Goal: Task Accomplishment & Management: Manage account settings

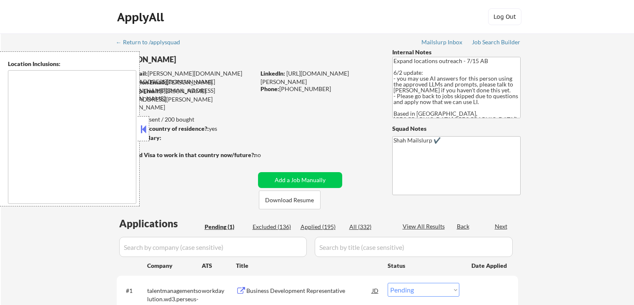
select select ""pending""
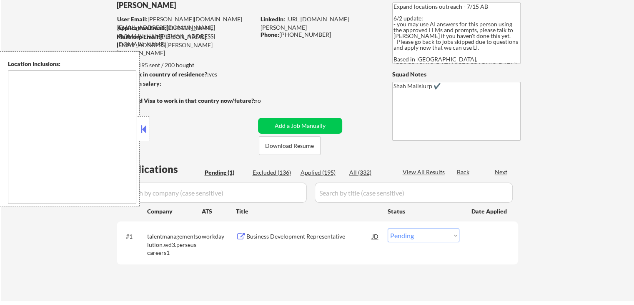
type textarea "[GEOGRAPHIC_DATA], ON [GEOGRAPHIC_DATA], ON [GEOGRAPHIC_DATA], ON [GEOGRAPHIC_D…"
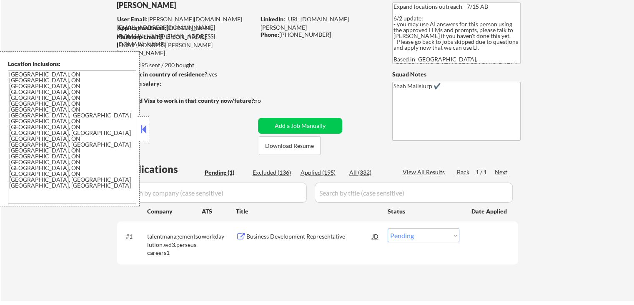
scroll to position [83, 0]
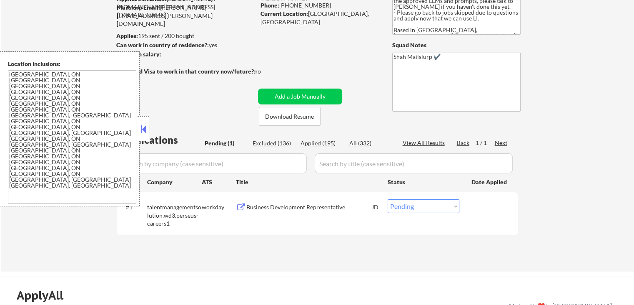
click at [145, 129] on button at bounding box center [143, 129] width 9 height 13
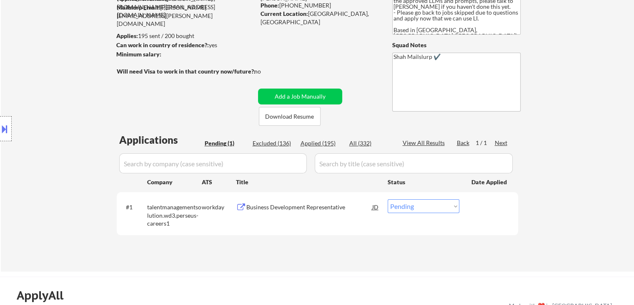
click at [82, 159] on div "Location Inclusions: [GEOGRAPHIC_DATA], ON [GEOGRAPHIC_DATA], ON [GEOGRAPHIC_DA…" at bounding box center [74, 128] width 149 height 155
click at [326, 206] on div "Business Development Representative" at bounding box center [310, 207] width 126 height 8
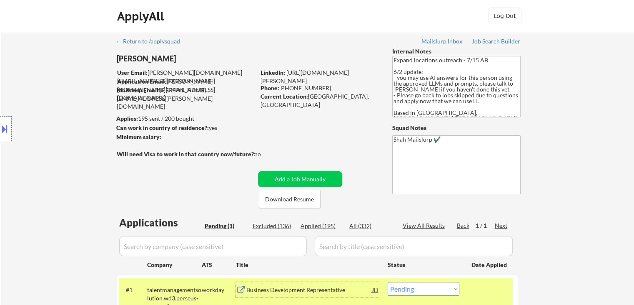
scroll to position [0, 0]
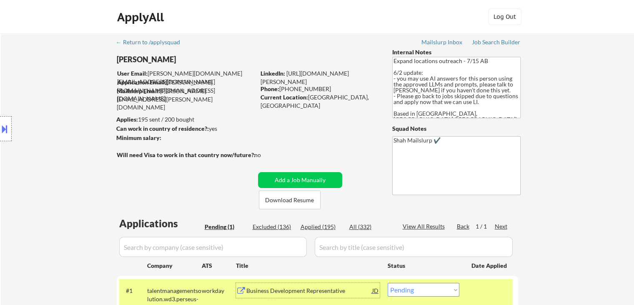
click at [13, 129] on div "Location Inclusions: [GEOGRAPHIC_DATA], ON [GEOGRAPHIC_DATA], ON [GEOGRAPHIC_DA…" at bounding box center [74, 128] width 149 height 155
click at [10, 130] on div at bounding box center [6, 128] width 12 height 25
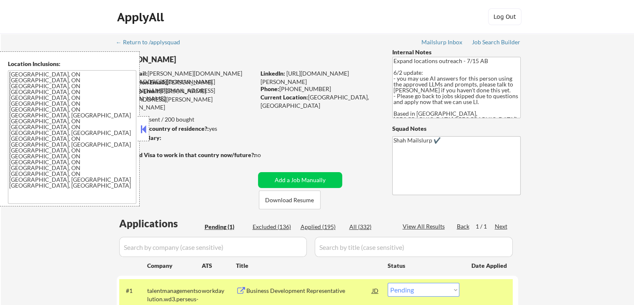
click at [144, 132] on button at bounding box center [143, 129] width 9 height 13
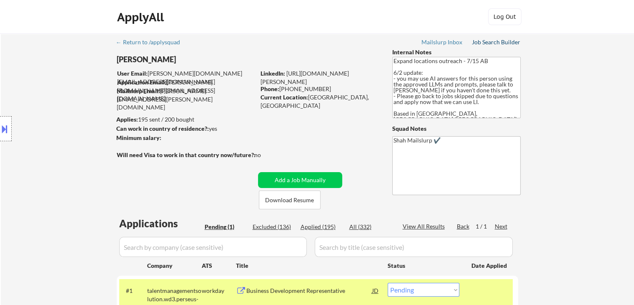
drag, startPoint x: 479, startPoint y: 43, endPoint x: 422, endPoint y: 45, distance: 57.2
click at [479, 43] on div "Job Search Builder" at bounding box center [496, 42] width 49 height 6
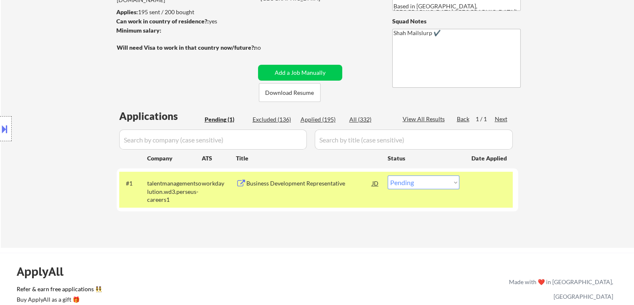
scroll to position [125, 0]
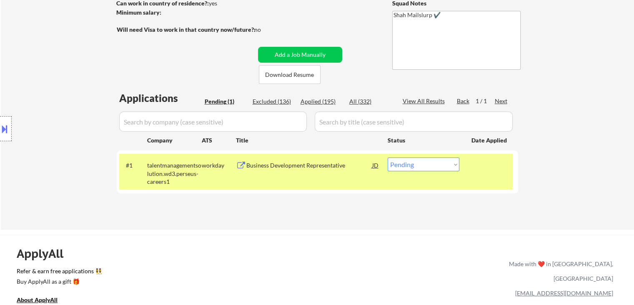
click at [300, 164] on div "Business Development Representative" at bounding box center [310, 165] width 126 height 8
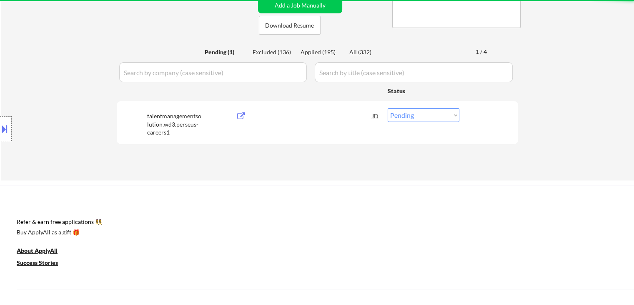
scroll to position [167, 0]
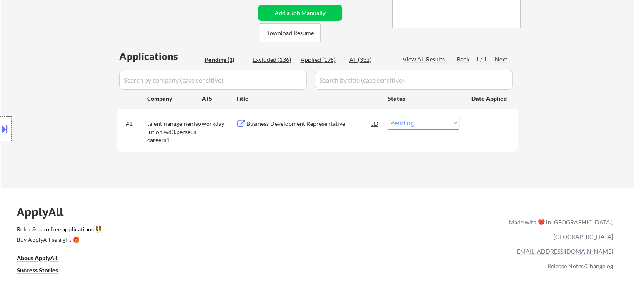
click at [311, 123] on div "Business Development Representative" at bounding box center [310, 123] width 126 height 8
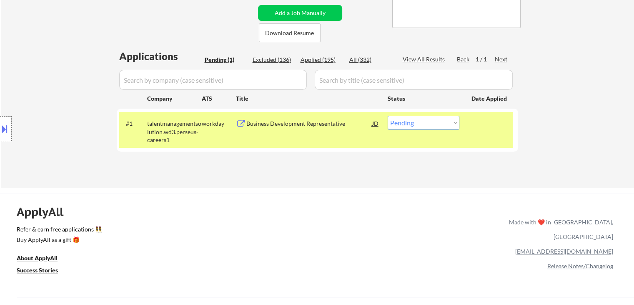
click at [50, 97] on div "Location Inclusions: [GEOGRAPHIC_DATA], ON [GEOGRAPHIC_DATA], ON [GEOGRAPHIC_DA…" at bounding box center [74, 128] width 149 height 155
click at [5, 128] on button at bounding box center [4, 129] width 9 height 14
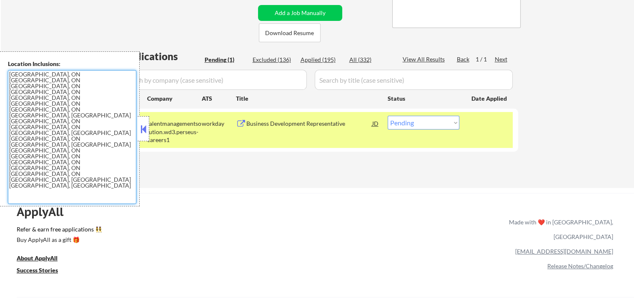
drag, startPoint x: 98, startPoint y: 113, endPoint x: 2, endPoint y: 75, distance: 102.8
click at [2, 65] on div "Location Inclusions: [GEOGRAPHIC_DATA], ON [GEOGRAPHIC_DATA], ON [GEOGRAPHIC_DA…" at bounding box center [70, 128] width 140 height 155
click at [250, 243] on div "ApplyAll Refer & earn free applications 👯‍♀️ Buy ApplyAll as a gift 🎁 About App…" at bounding box center [317, 265] width 634 height 132
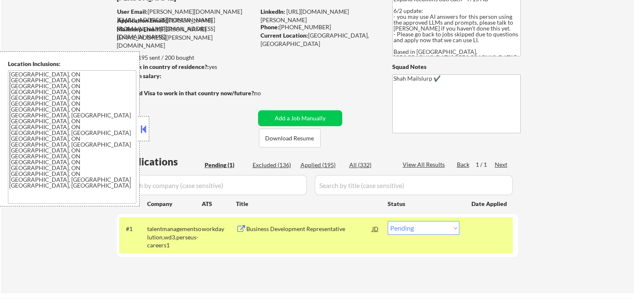
scroll to position [0, 0]
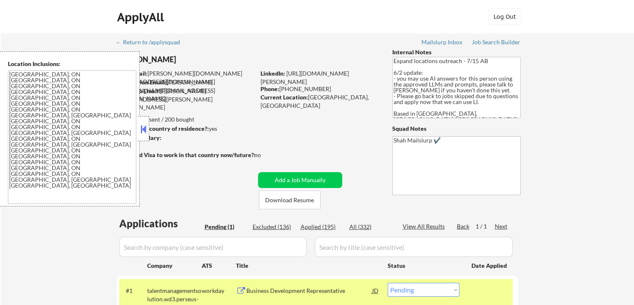
click at [149, 132] on div at bounding box center [144, 128] width 12 height 25
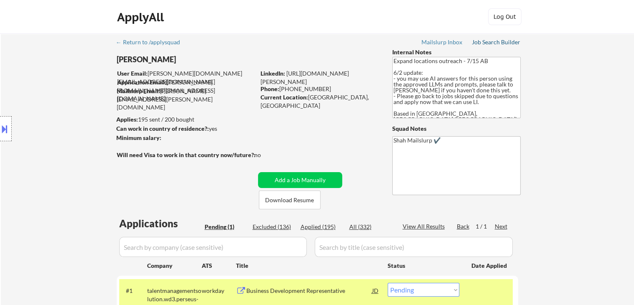
drag, startPoint x: 494, startPoint y: 41, endPoint x: 495, endPoint y: 50, distance: 8.8
click at [496, 41] on div "Job Search Builder" at bounding box center [496, 42] width 49 height 6
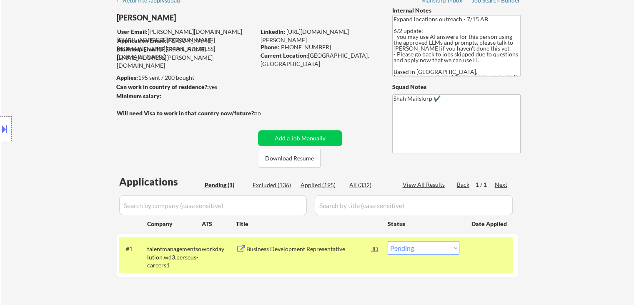
scroll to position [125, 0]
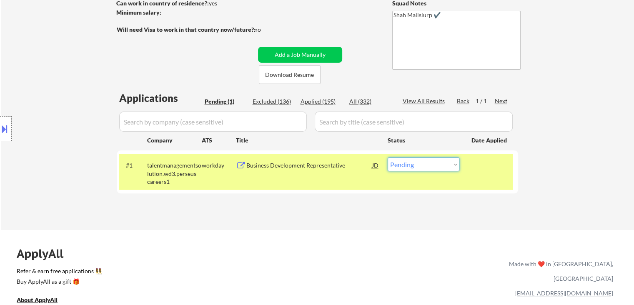
click at [430, 171] on select "Choose an option... Pending Applied Excluded (Questions) Excluded (Expired) Exc…" at bounding box center [424, 164] width 72 height 14
select select ""applied""
click at [388, 157] on select "Choose an option... Pending Applied Excluded (Questions) Excluded (Expired) Exc…" at bounding box center [424, 164] width 72 height 14
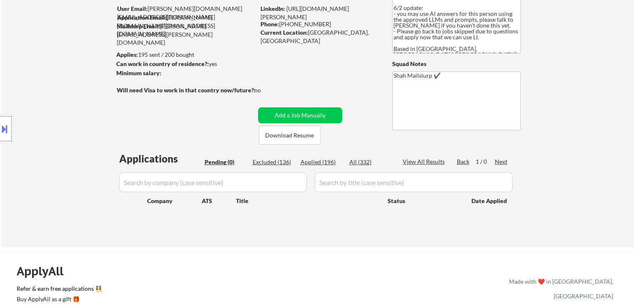
scroll to position [42, 0]
